Goal: Information Seeking & Learning: Learn about a topic

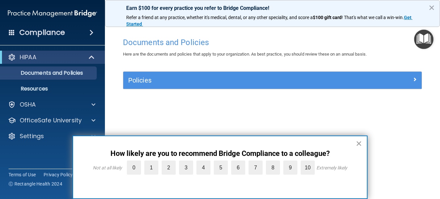
click at [360, 144] on button "×" at bounding box center [359, 143] width 6 height 11
click at [359, 143] on div "Documents and Policies Here are the documents and policies that apply to your o…" at bounding box center [272, 105] width 309 height 143
click at [303, 166] on div "Documents and Policies Here are the documents and policies that apply to your o…" at bounding box center [272, 105] width 309 height 143
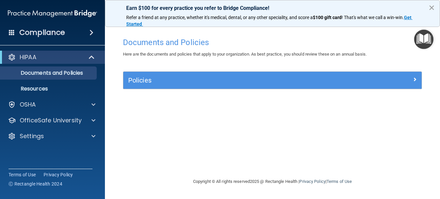
click at [433, 7] on button "×" at bounding box center [432, 7] width 6 height 11
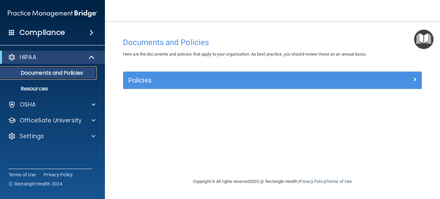
click at [54, 70] on p "Documents and Policies" at bounding box center [49, 73] width 90 height 7
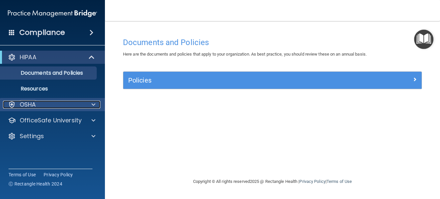
click at [94, 104] on span at bounding box center [94, 104] width 4 height 8
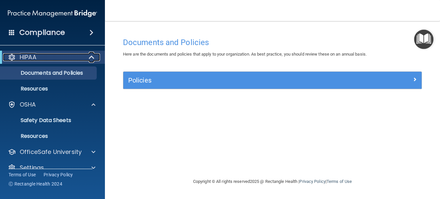
click at [93, 57] on span at bounding box center [93, 57] width 6 height 8
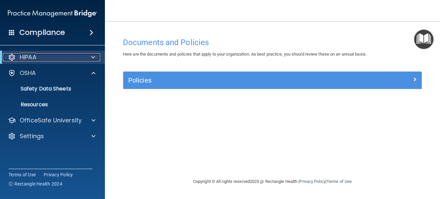
click at [93, 57] on span at bounding box center [93, 57] width 4 height 8
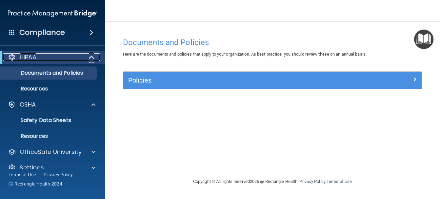
scroll to position [11, 0]
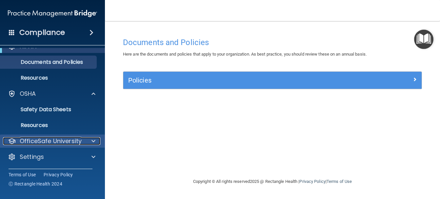
click at [94, 139] on span at bounding box center [94, 141] width 4 height 8
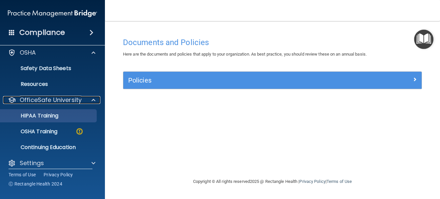
scroll to position [58, 0]
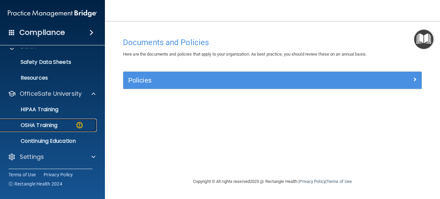
click at [78, 124] on img at bounding box center [79, 125] width 8 height 8
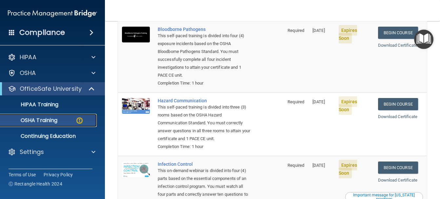
scroll to position [75, 0]
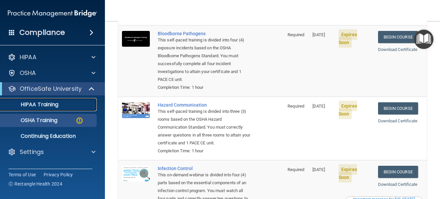
click at [51, 106] on p "HIPAA Training" at bounding box center [31, 104] width 54 height 7
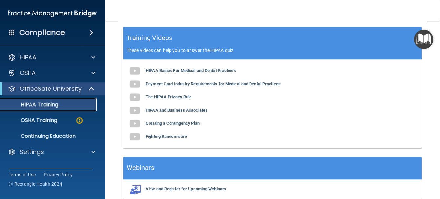
scroll to position [285, 0]
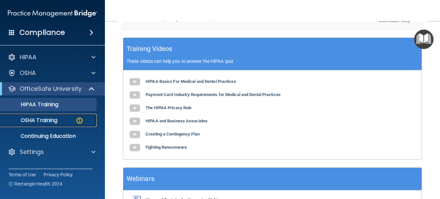
click at [44, 122] on p "OSHA Training" at bounding box center [30, 120] width 53 height 7
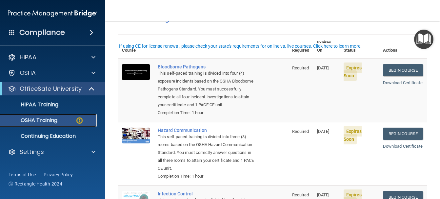
scroll to position [22, 0]
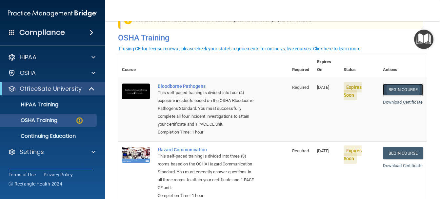
click at [400, 83] on link "Begin Course" at bounding box center [403, 89] width 40 height 12
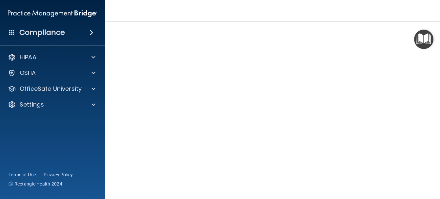
scroll to position [32, 0]
click at [429, 143] on main "Bloodborne Pathogens Training This course doesn’t expire until 09/29/2025. Are …" at bounding box center [272, 110] width 335 height 178
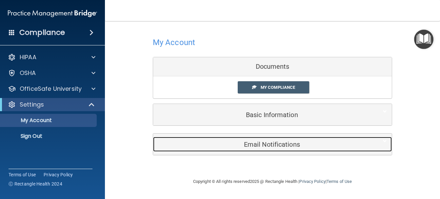
click at [273, 145] on h5 "Email Notifications" at bounding box center [262, 143] width 209 height 7
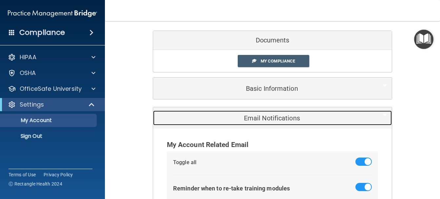
scroll to position [11, 0]
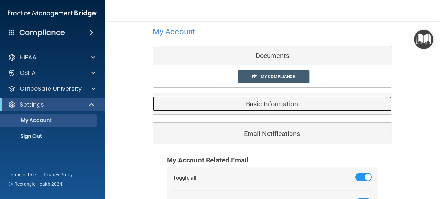
click at [266, 102] on h5 "Basic Information" at bounding box center [262, 103] width 209 height 7
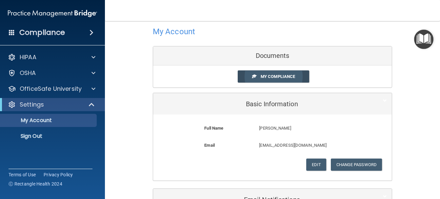
click at [265, 73] on link "My Compliance" at bounding box center [274, 76] width 72 height 12
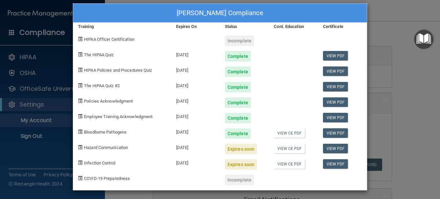
scroll to position [9, 0]
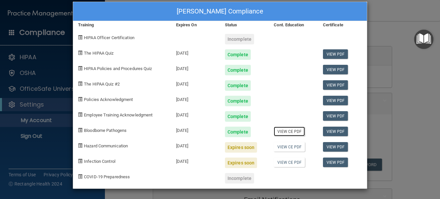
click at [284, 133] on link "View CE PDF" at bounding box center [289, 131] width 31 height 10
click at [381, 33] on div "Jacky Adams's Compliance Training Expires On Status Cont. Education Certificate…" at bounding box center [220, 99] width 440 height 199
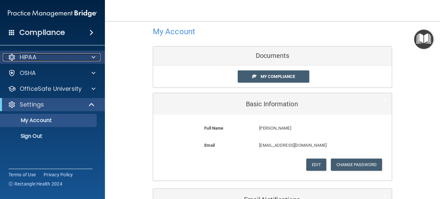
click at [91, 58] on div at bounding box center [92, 57] width 16 height 8
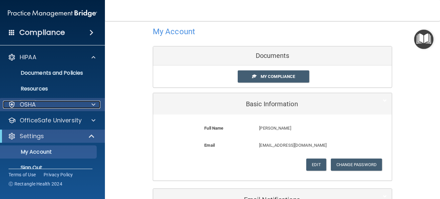
click at [98, 103] on div at bounding box center [92, 104] width 16 height 8
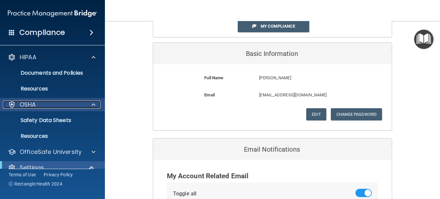
scroll to position [76, 0]
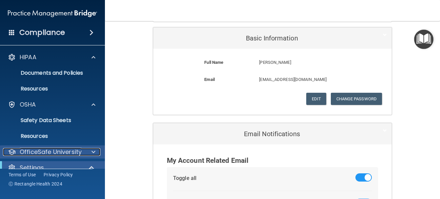
click at [95, 152] on span at bounding box center [94, 152] width 4 height 8
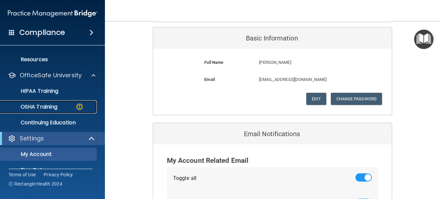
click at [79, 106] on img at bounding box center [79, 106] width 8 height 8
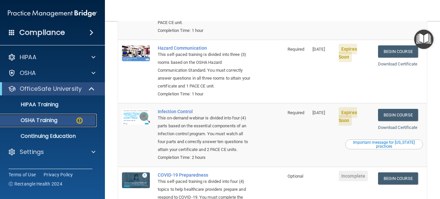
scroll to position [142, 0]
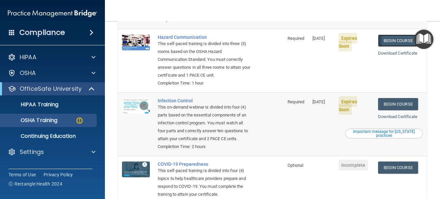
click at [392, 34] on link "Begin Course" at bounding box center [398, 40] width 40 height 12
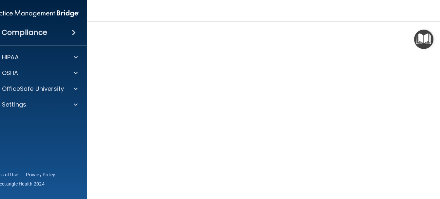
scroll to position [41, 0]
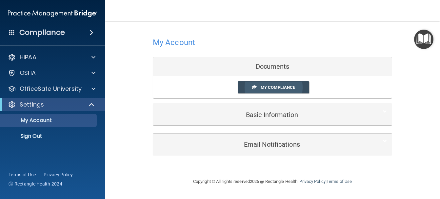
click at [278, 87] on span "My Compliance" at bounding box center [278, 87] width 34 height 5
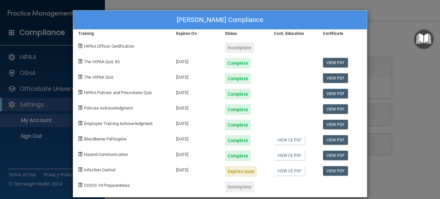
click at [393, 31] on div "[PERSON_NAME] Compliance Training Expires On Status Cont. Education Certificate…" at bounding box center [220, 99] width 440 height 199
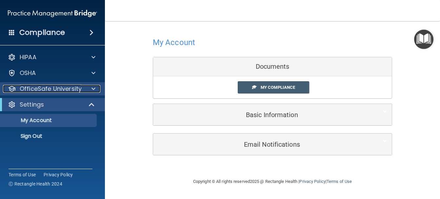
click at [90, 88] on div at bounding box center [92, 89] width 16 height 8
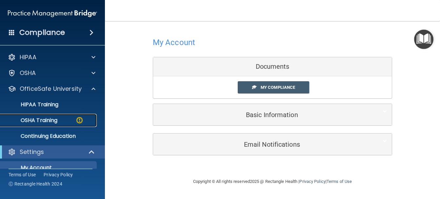
click at [77, 119] on img at bounding box center [79, 120] width 8 height 8
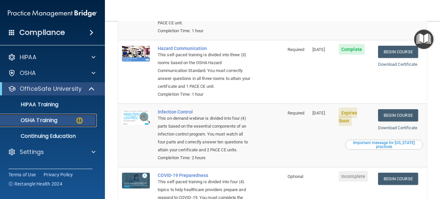
scroll to position [131, 0]
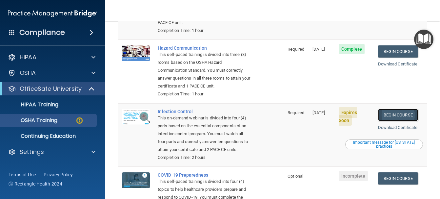
click at [406, 114] on link "Begin Course" at bounding box center [398, 115] width 40 height 12
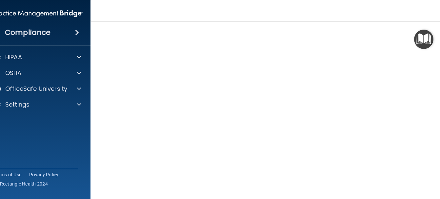
scroll to position [55, 0]
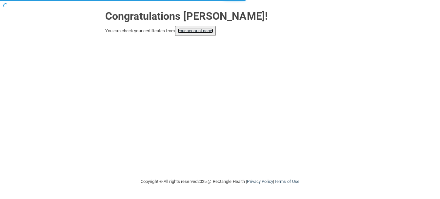
click at [201, 32] on link "your account page!" at bounding box center [196, 30] width 36 height 5
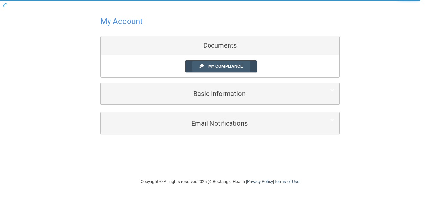
click at [217, 67] on span "My Compliance" at bounding box center [225, 66] width 34 height 5
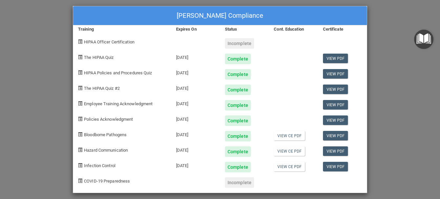
scroll to position [9, 0]
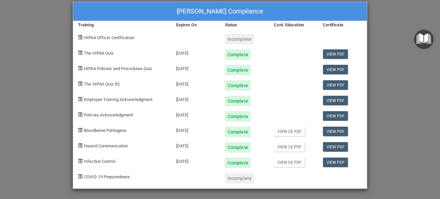
click at [382, 76] on div "Jacky Adams's Compliance Training Expires On Status Cont. Education Certificate…" at bounding box center [220, 99] width 440 height 199
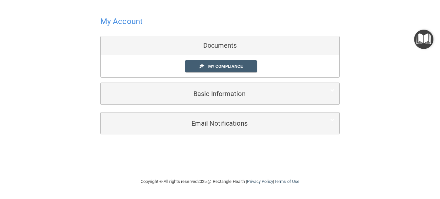
click at [22, 83] on div "My Account Documents My Compliance My Compliance My BAA Basic Information Full …" at bounding box center [220, 74] width 414 height 135
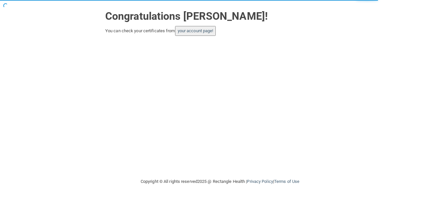
click at [187, 33] on button "your account page!" at bounding box center [195, 31] width 41 height 10
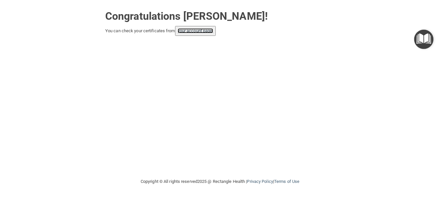
click at [184, 33] on link "your account page!" at bounding box center [196, 30] width 36 height 5
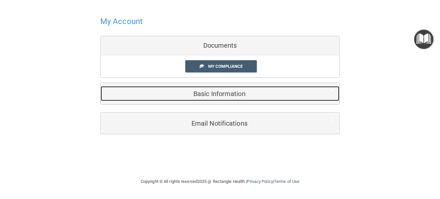
click at [215, 91] on h5 "Basic Information" at bounding box center [210, 93] width 209 height 7
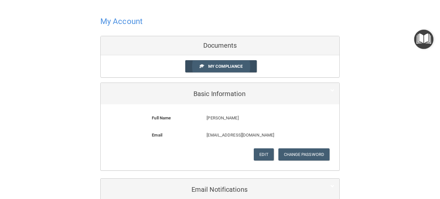
click at [216, 65] on span "My Compliance" at bounding box center [225, 66] width 34 height 5
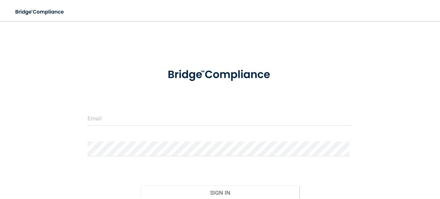
click at [279, 187] on div at bounding box center [290, 193] width 135 height 75
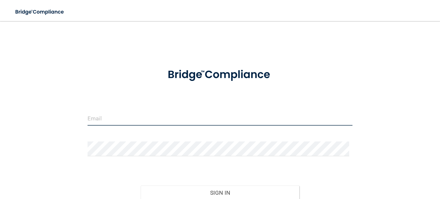
click at [167, 118] on input "email" at bounding box center [220, 118] width 265 height 15
type input "[EMAIL_ADDRESS][DOMAIN_NAME]"
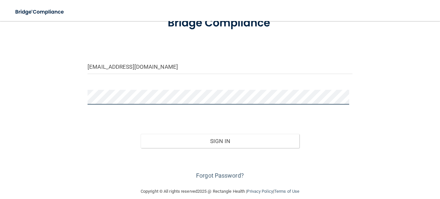
scroll to position [59, 0]
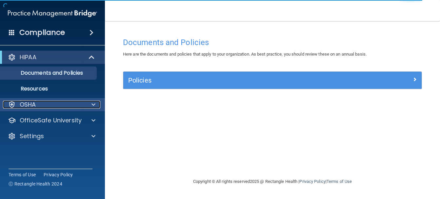
click at [89, 107] on div at bounding box center [92, 104] width 16 height 8
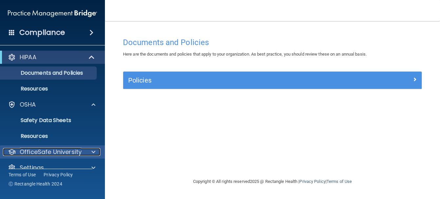
click at [94, 153] on span at bounding box center [94, 152] width 4 height 8
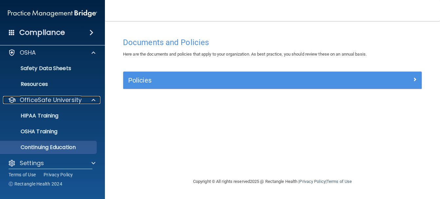
scroll to position [58, 0]
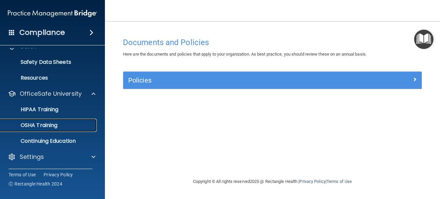
click at [54, 125] on p "OSHA Training" at bounding box center [30, 125] width 53 height 7
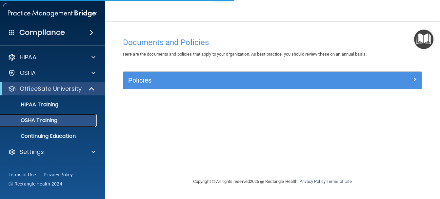
click at [54, 123] on p "OSHA Training" at bounding box center [30, 120] width 53 height 7
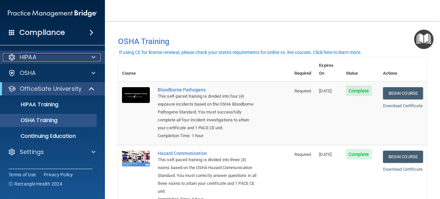
click at [89, 59] on div at bounding box center [92, 57] width 16 height 8
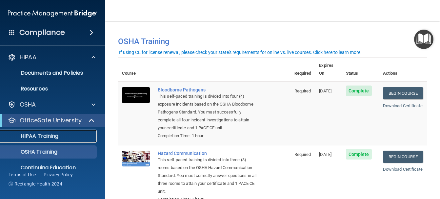
click at [52, 134] on p "HIPAA Training" at bounding box center [31, 136] width 54 height 7
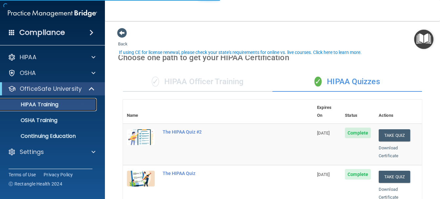
click at [50, 105] on p "HIPAA Training" at bounding box center [31, 104] width 54 height 7
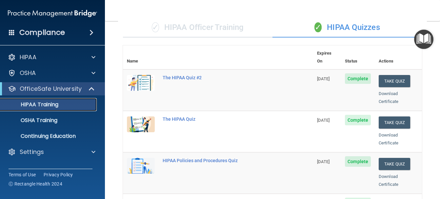
scroll to position [44, 0]
